Goal: Task Accomplishment & Management: Manage account settings

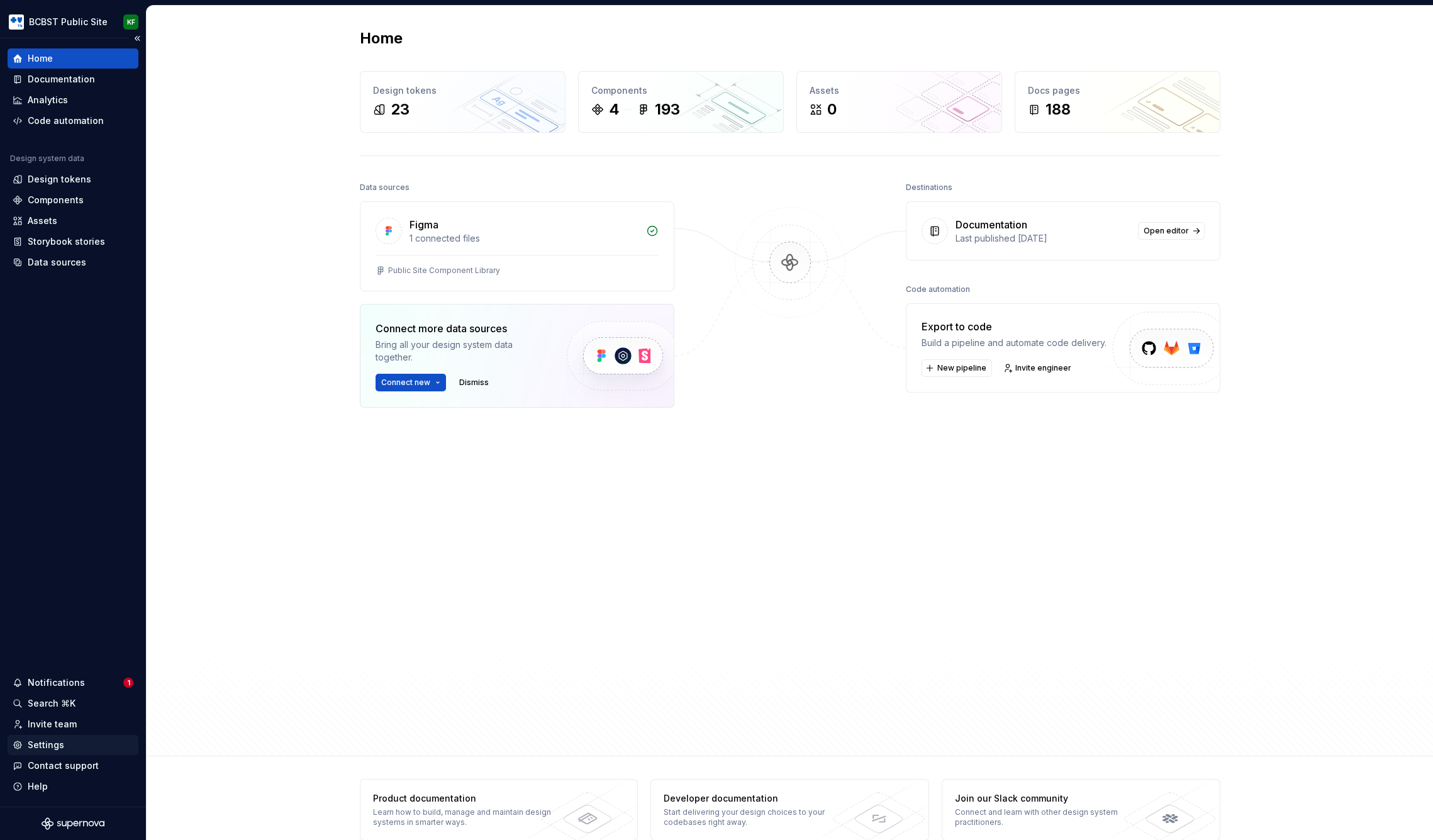
click at [52, 747] on div "Settings" at bounding box center [46, 745] width 36 height 13
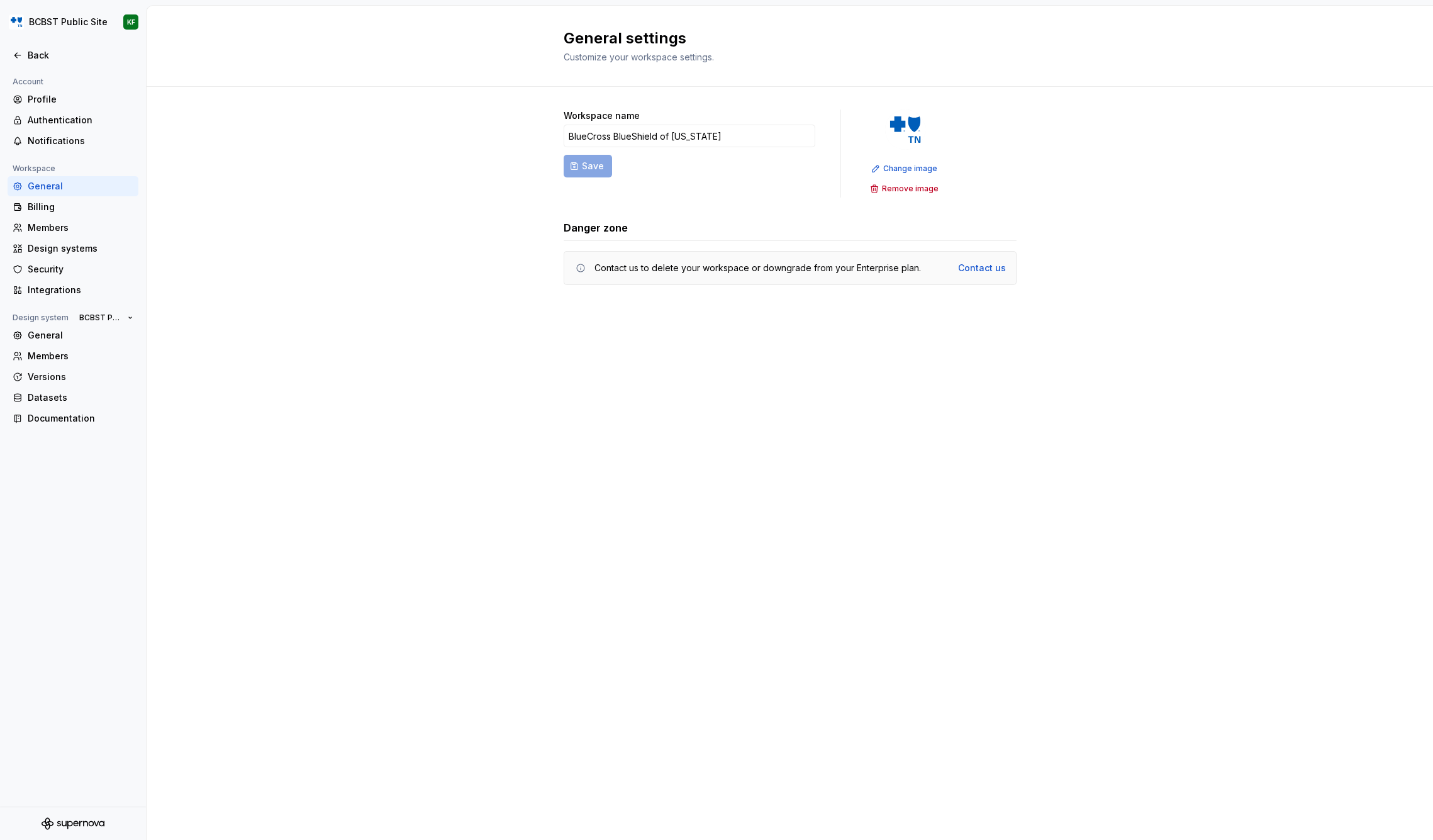
click at [46, 744] on div "Account Profile Authentication Notifications Workspace General Billing Members …" at bounding box center [73, 441] width 146 height 732
click at [108, 20] on html "BCBST Public Site KF Back Account Profile Authentication Notifications Workspac…" at bounding box center [716, 420] width 1433 height 840
click at [156, 60] on div "Workspace BlueCross BlueShield of [US_STATE]" at bounding box center [106, 57] width 128 height 20
click at [278, 53] on div "BlueCross BlueShield of [US_STATE]" at bounding box center [290, 55] width 158 height 13
click at [46, 232] on div "Members" at bounding box center [81, 228] width 106 height 13
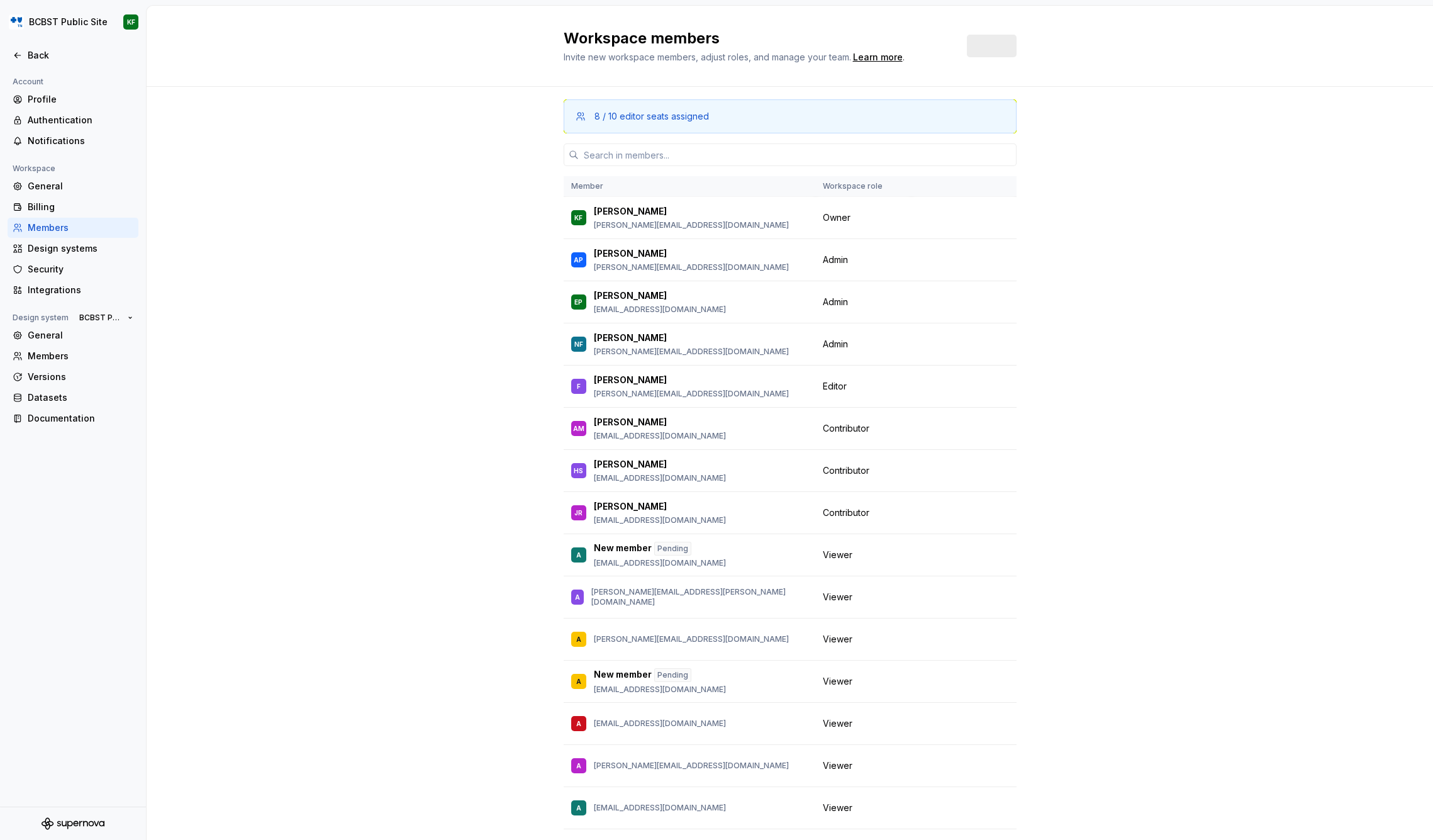
click at [59, 229] on div "Members" at bounding box center [81, 228] width 106 height 13
click at [992, 48] on span "Invite" at bounding box center [996, 46] width 25 height 13
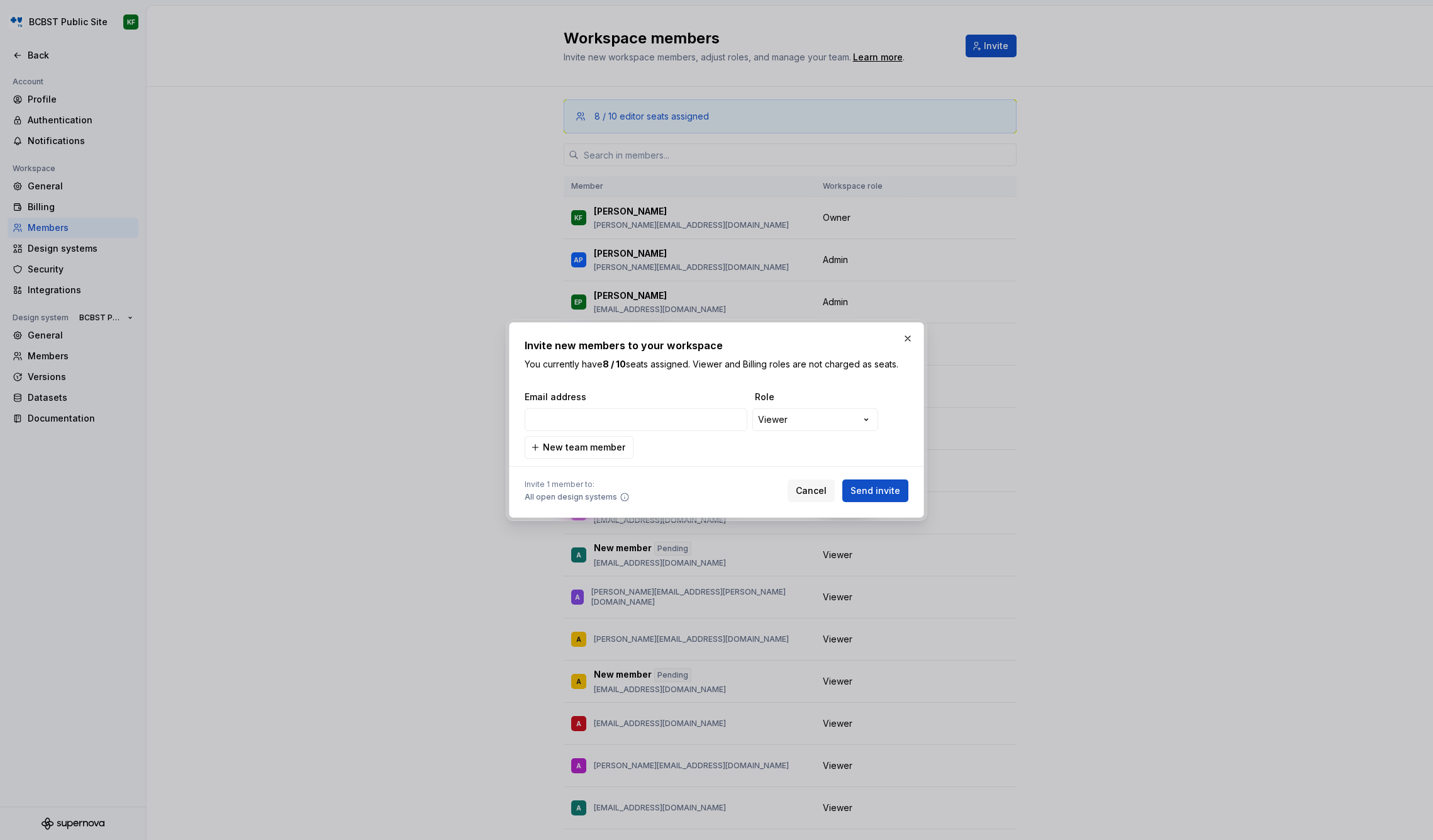
type input "[EMAIL_ADDRESS][DOMAIN_NAME]"
click at [885, 490] on span "Send invite" at bounding box center [875, 490] width 50 height 13
